Goal: Find specific page/section: Find specific page/section

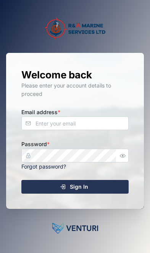
click at [99, 130] on input "Email address *" at bounding box center [74, 123] width 107 height 14
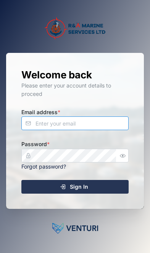
type input "[EMAIL_ADDRESS][DOMAIN_NAME]"
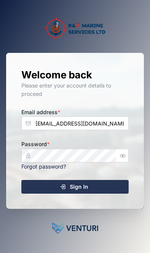
click at [107, 193] on div "Sign In" at bounding box center [73, 186] width 95 height 13
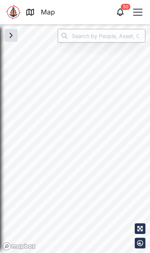
click at [119, 32] on input "search" at bounding box center [101, 36] width 88 height 14
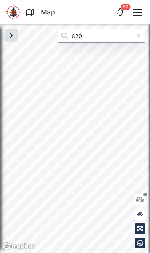
type input "RAMS - RAP820"
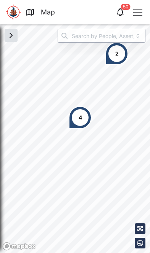
click at [120, 35] on input "search" at bounding box center [101, 36] width 88 height 14
